Goal: Task Accomplishment & Management: Manage account settings

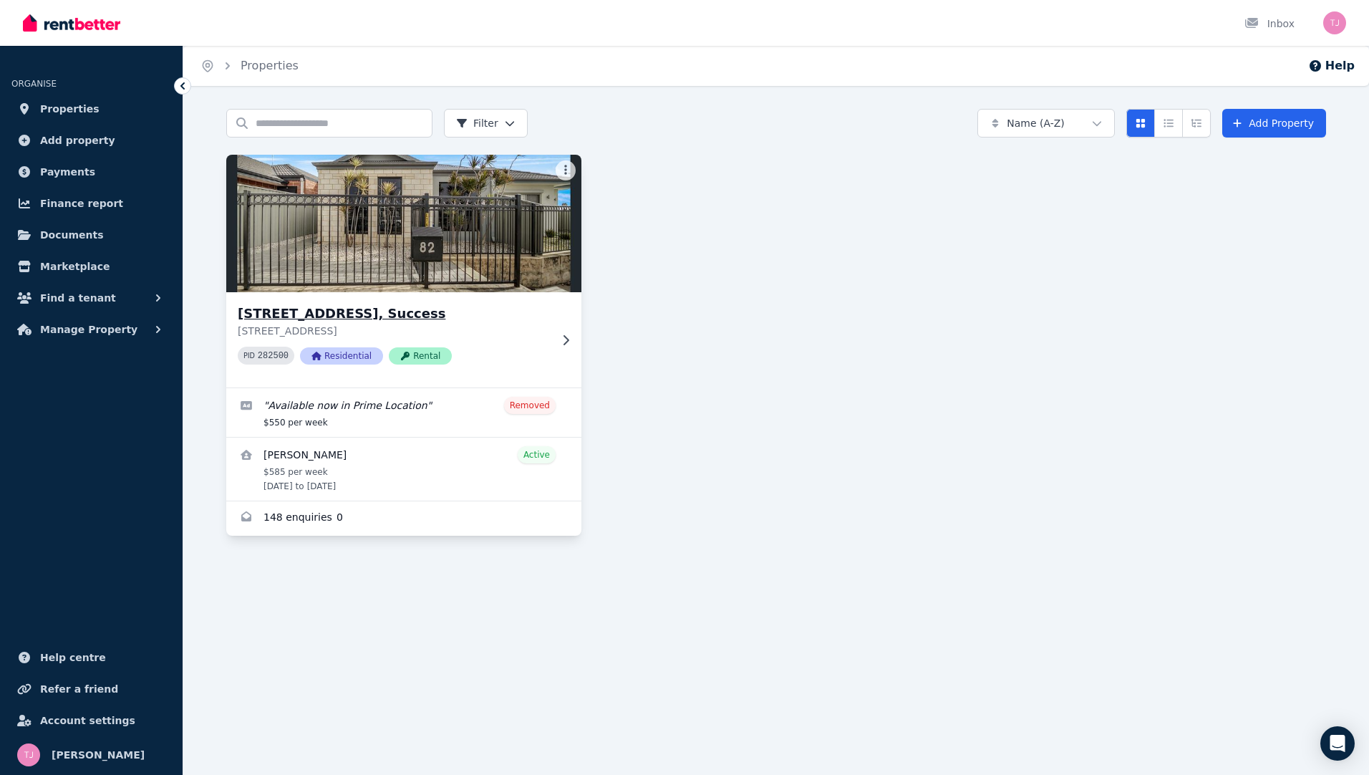
click at [303, 226] on img at bounding box center [404, 223] width 373 height 145
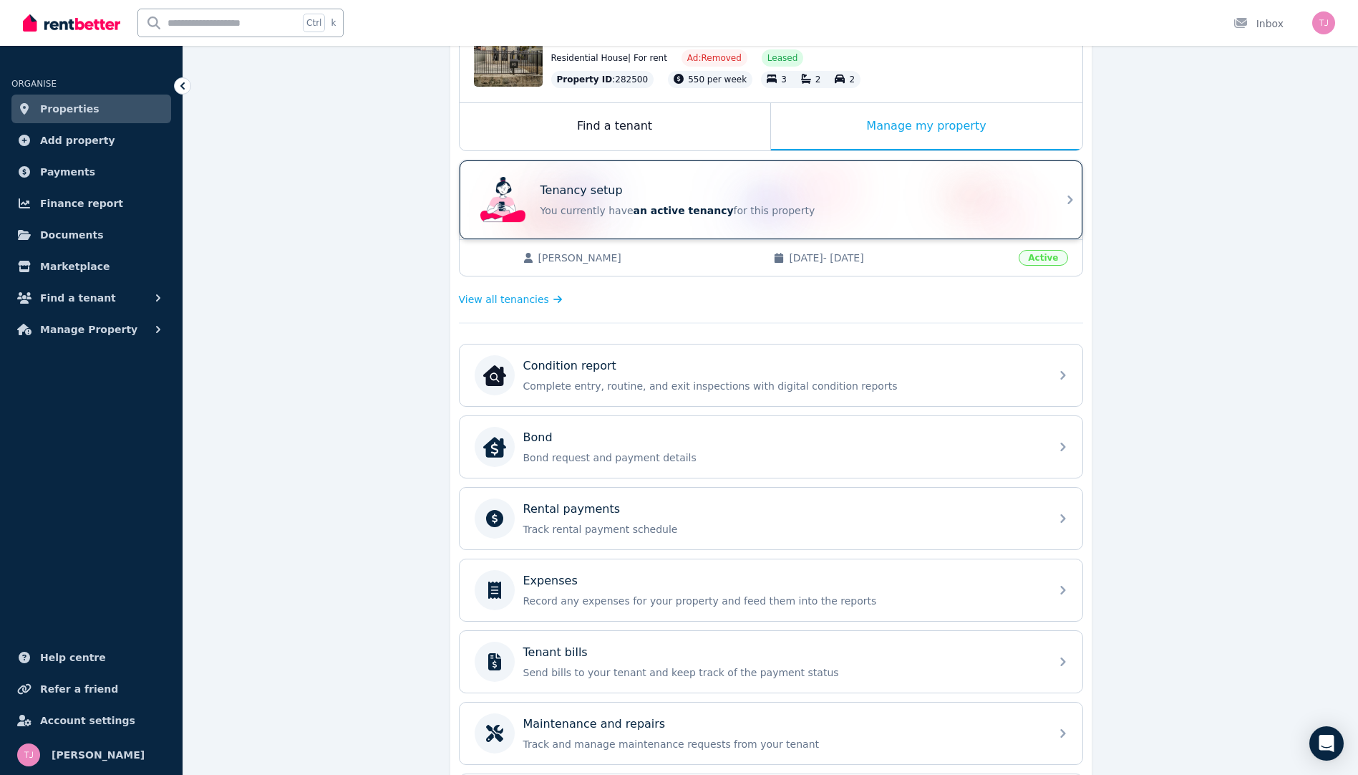
scroll to position [72, 0]
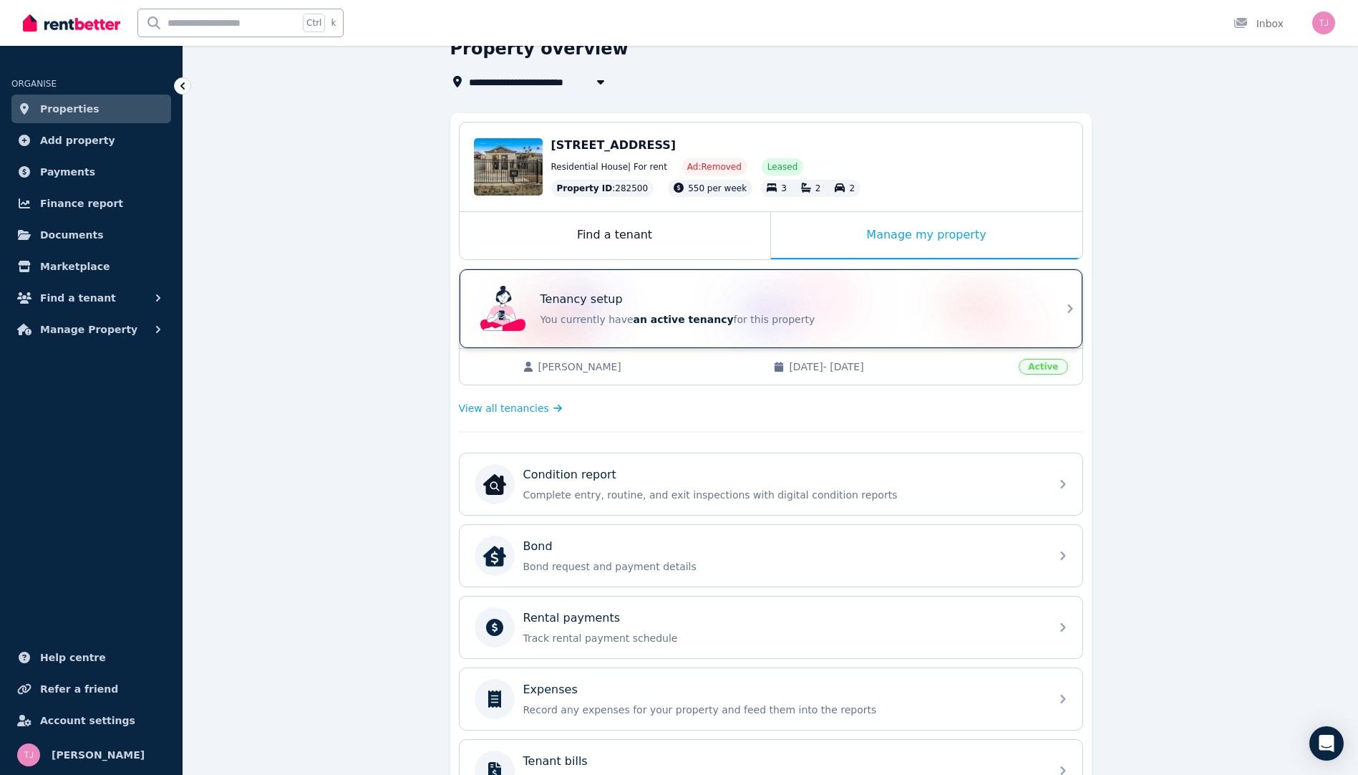
click at [636, 301] on div "Tenancy setup" at bounding box center [790, 299] width 501 height 17
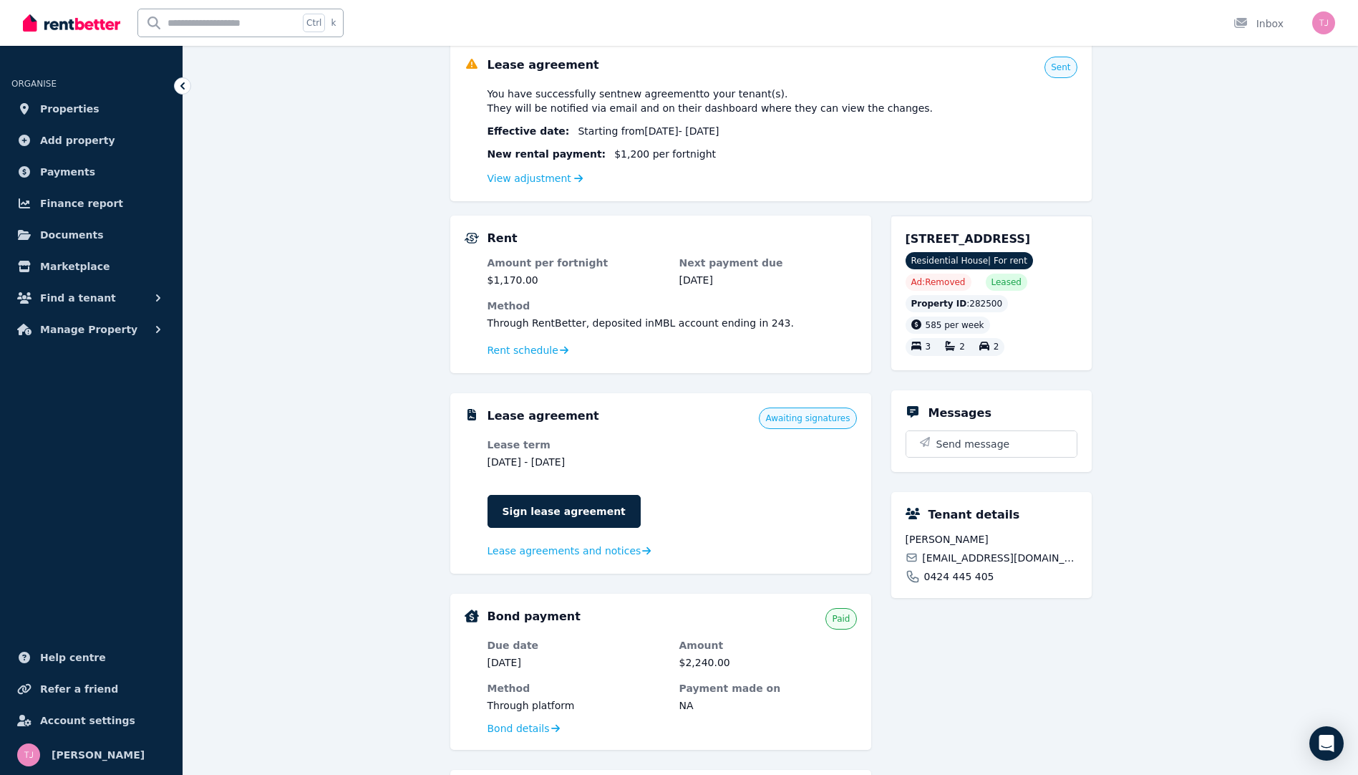
scroll to position [143, 0]
click at [568, 508] on link "Sign lease agreement" at bounding box center [564, 510] width 153 height 33
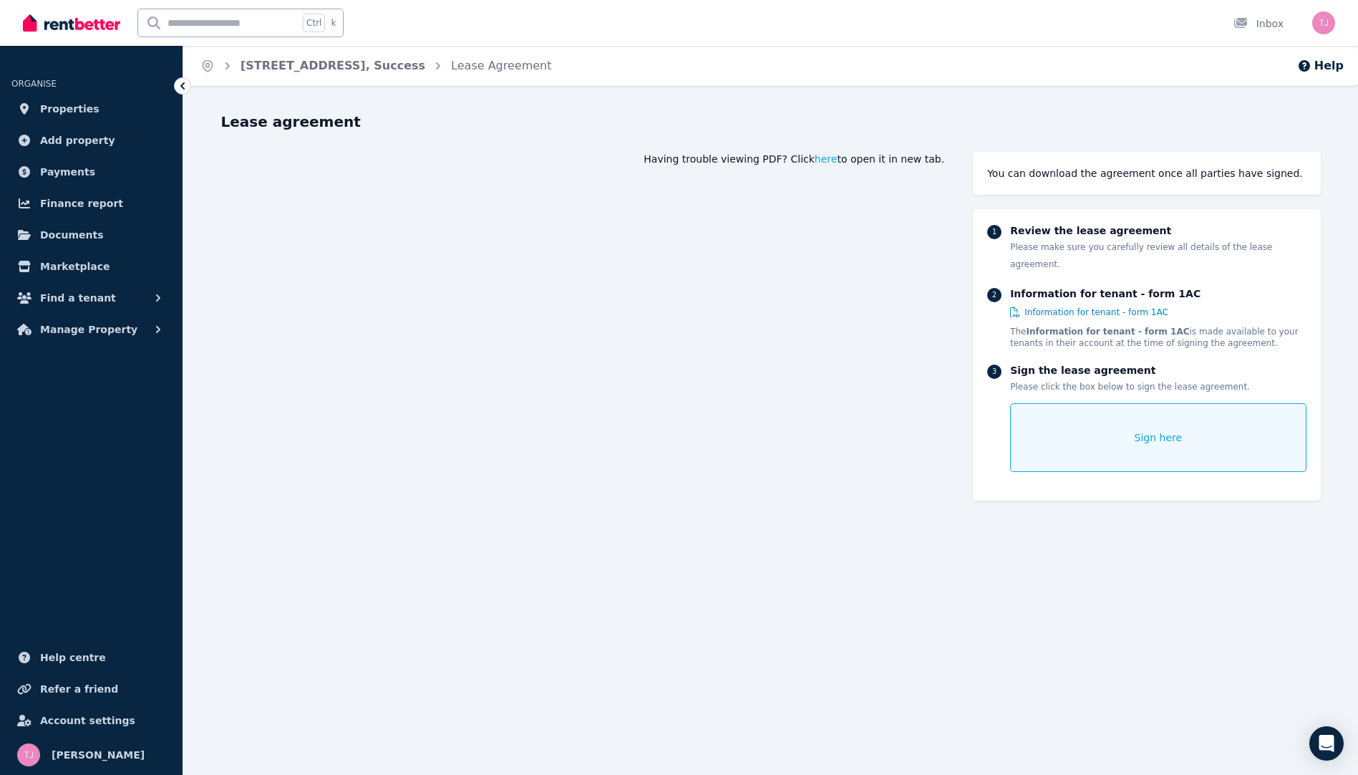
click at [1161, 430] on span "Sign here" at bounding box center [1159, 437] width 48 height 14
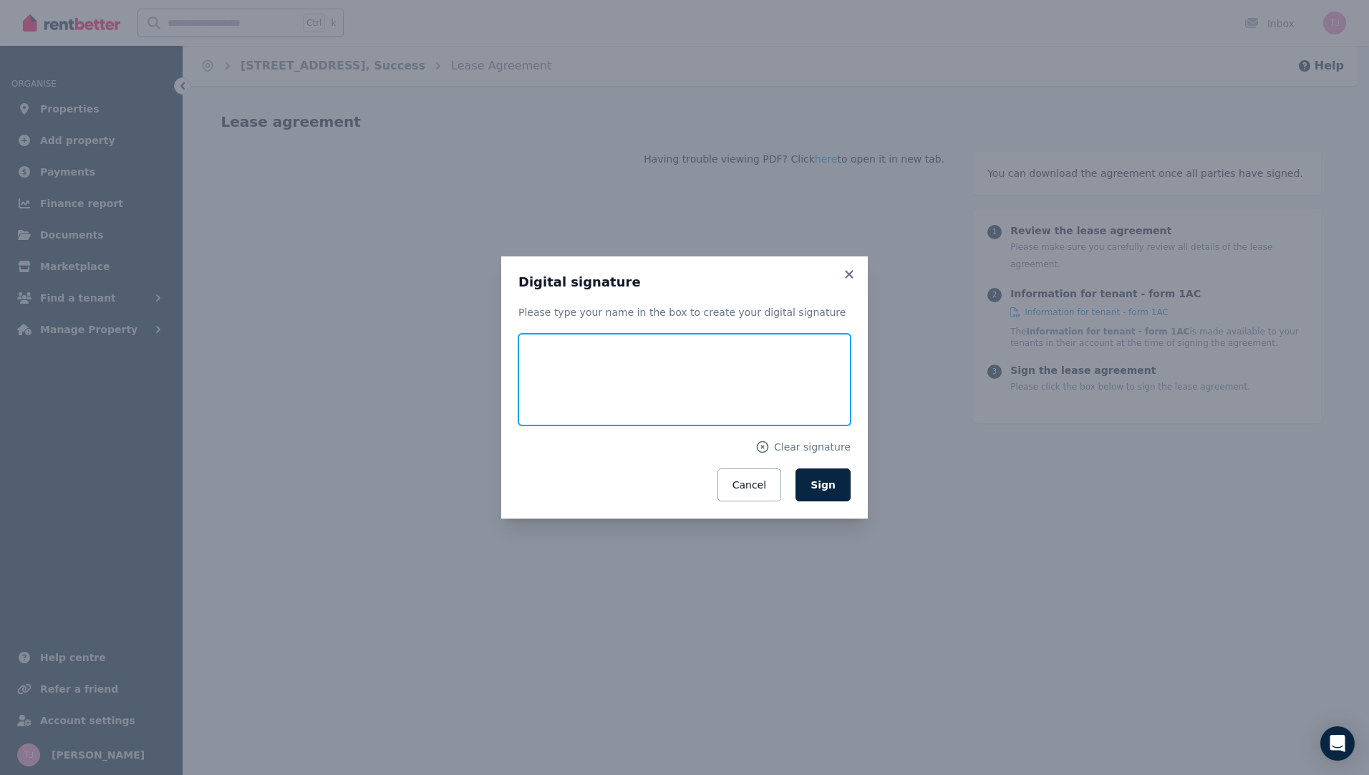
click at [569, 380] on input "text" at bounding box center [684, 380] width 332 height 92
type input "**********"
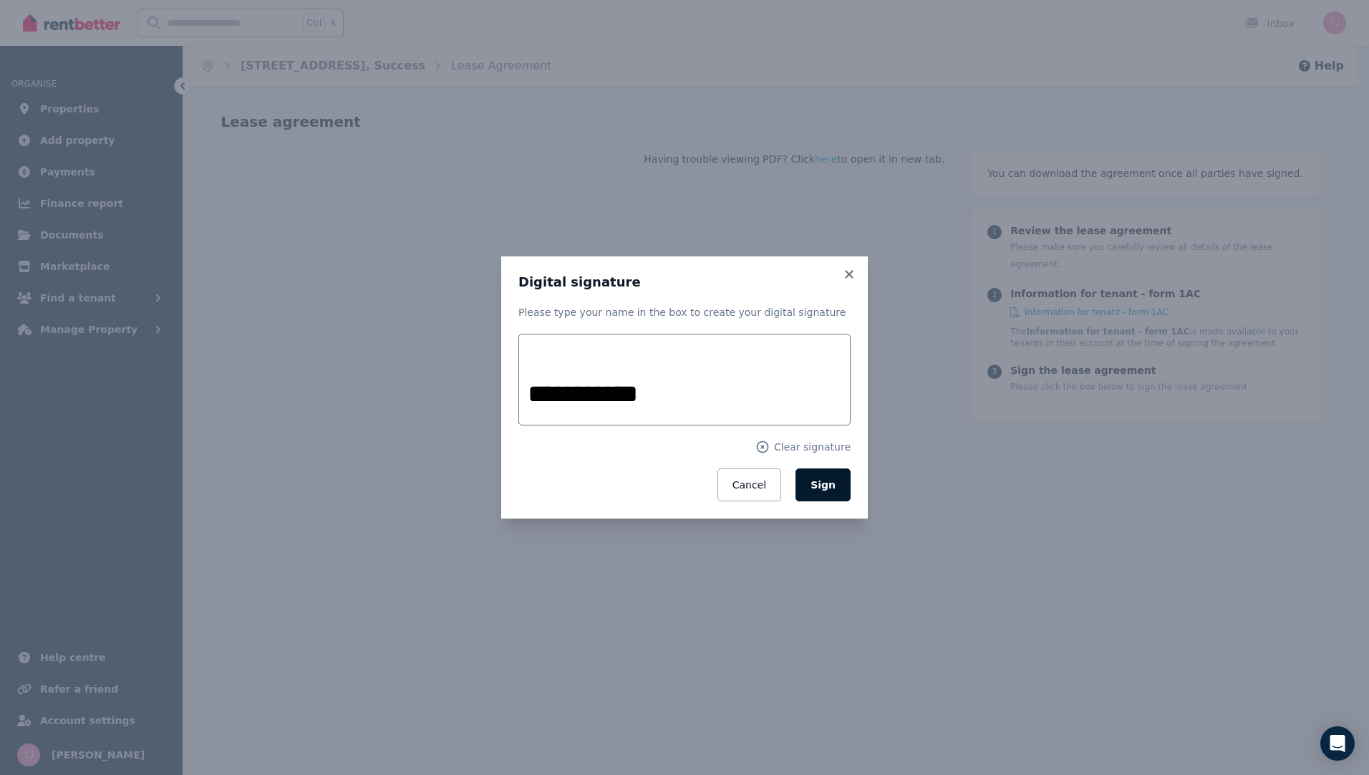
click at [825, 482] on span "Sign" at bounding box center [822, 484] width 25 height 11
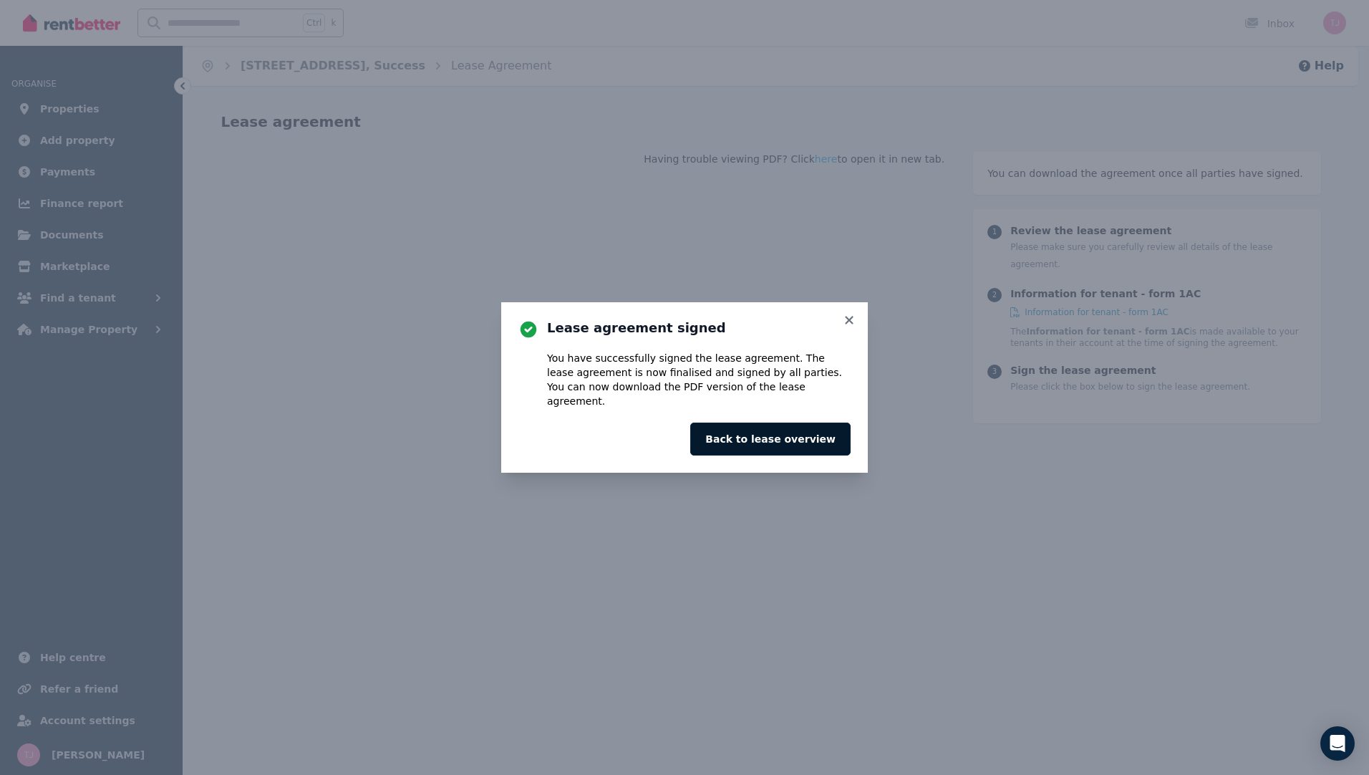
click at [816, 430] on button "Back to lease overview" at bounding box center [770, 438] width 160 height 33
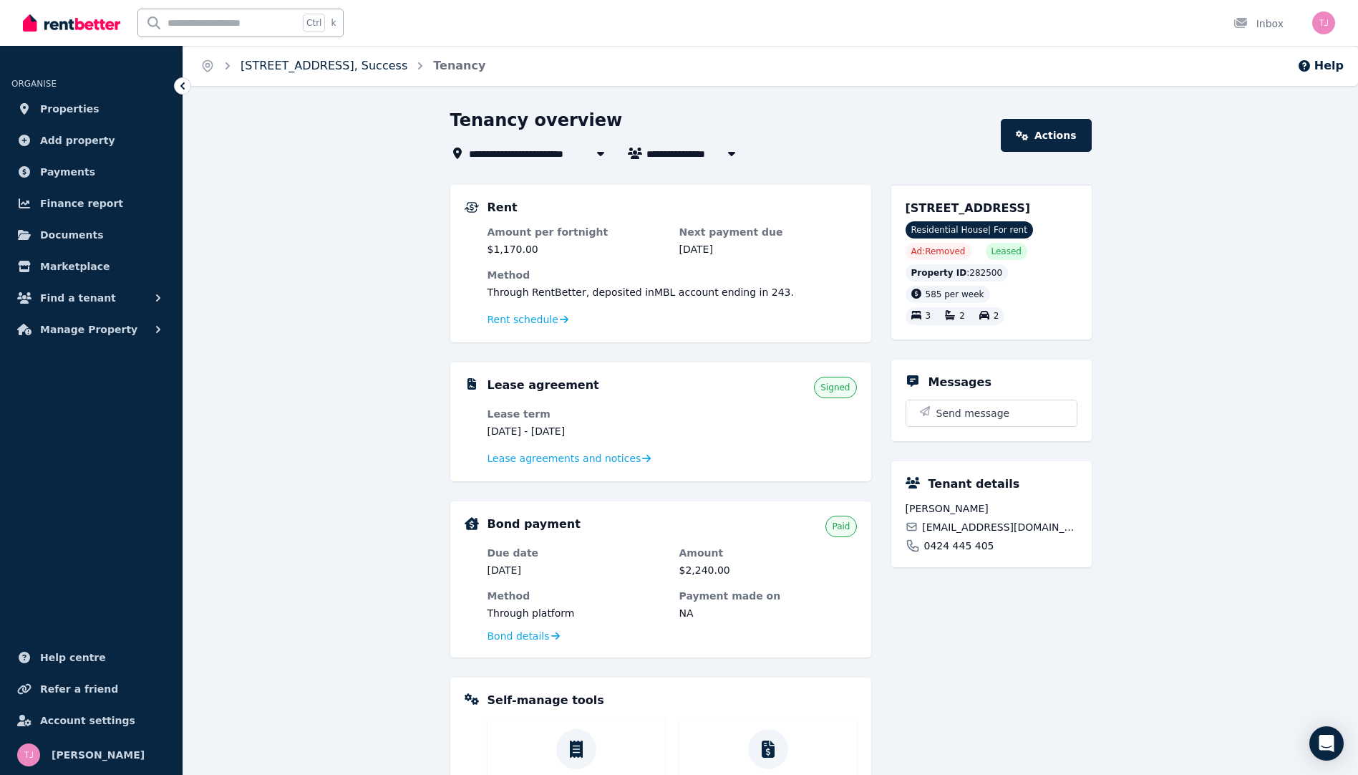
click at [331, 63] on link "[STREET_ADDRESS], Success" at bounding box center [324, 66] width 167 height 14
